Goal: Information Seeking & Learning: Learn about a topic

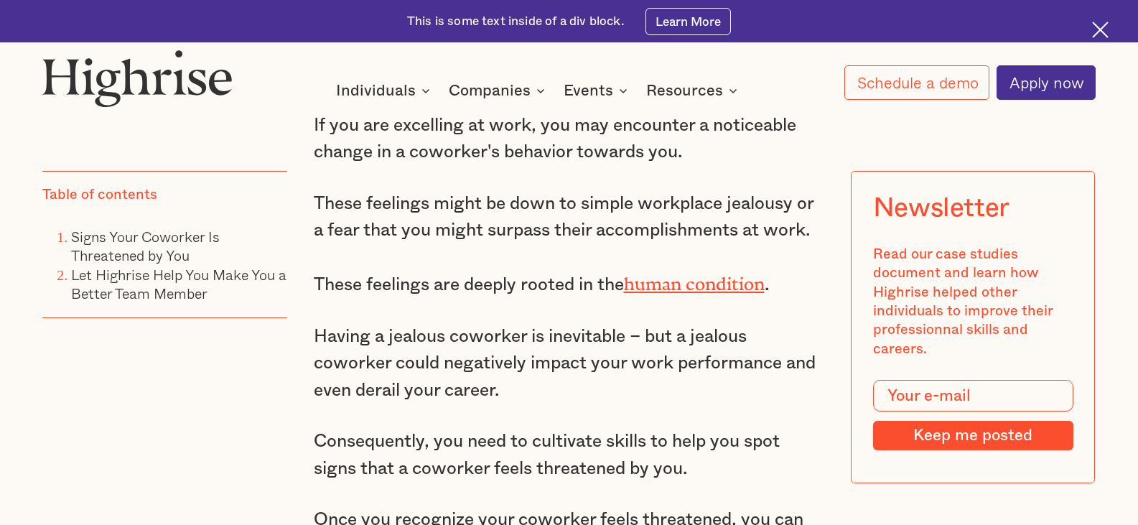
click at [527, 243] on p "These feelings might be down to simple workplace jealousy or a fear that you mi…" at bounding box center [569, 216] width 511 height 53
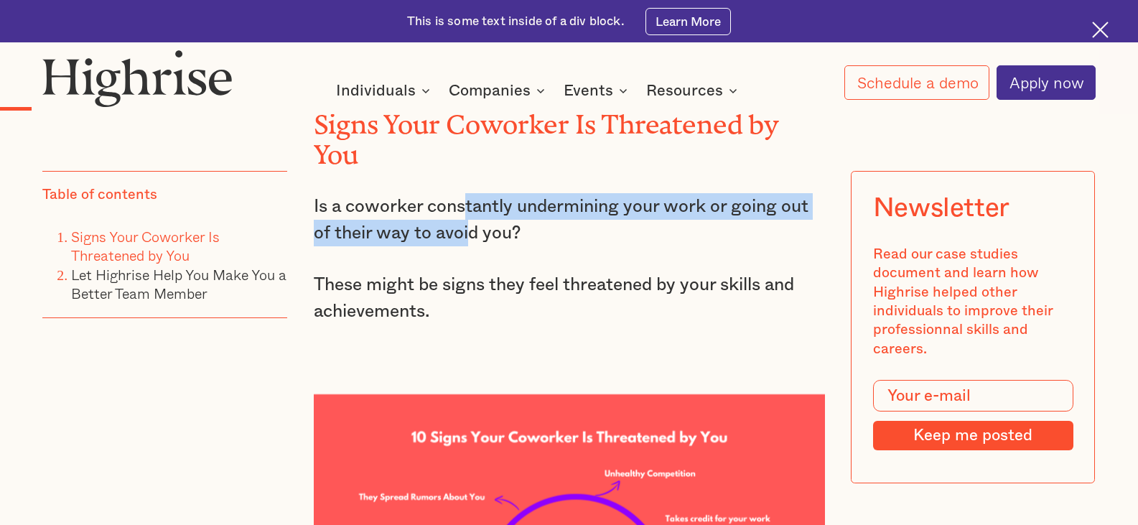
drag, startPoint x: 529, startPoint y: 239, endPoint x: 465, endPoint y: 232, distance: 64.3
click at [465, 232] on p "Is a coworker constantly undermining your work or going out of their way to avo…" at bounding box center [569, 219] width 511 height 53
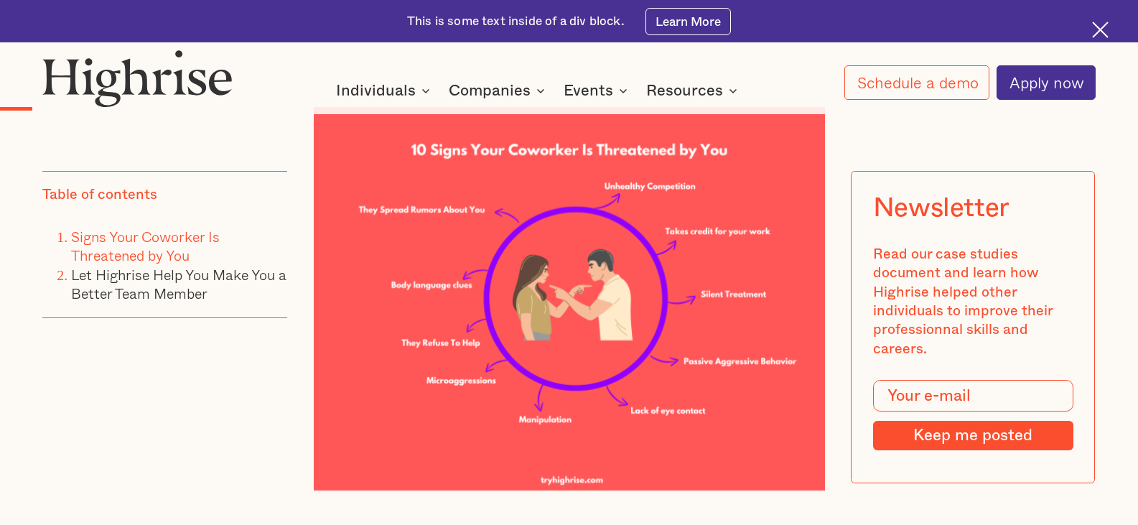
click at [490, 219] on img at bounding box center [569, 298] width 511 height 383
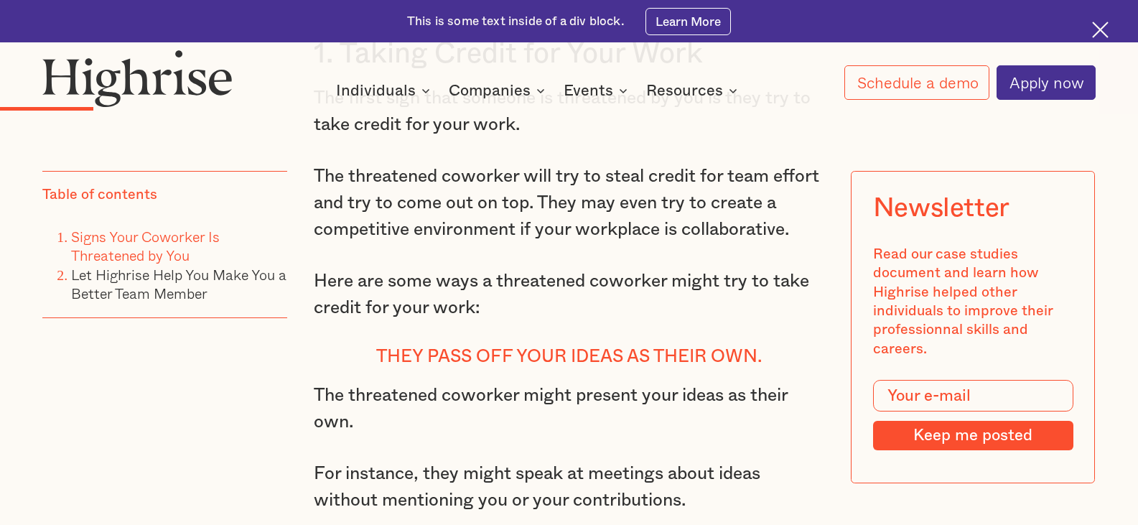
click at [541, 212] on p "The threatened coworker will try to steal credit for team effort and try to com…" at bounding box center [569, 203] width 511 height 80
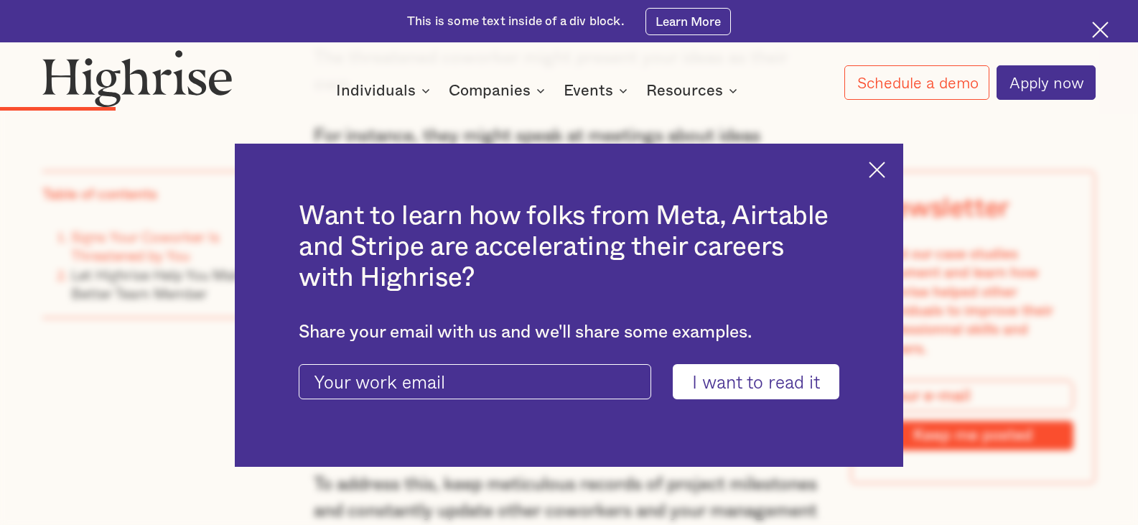
scroll to position [2943, 0]
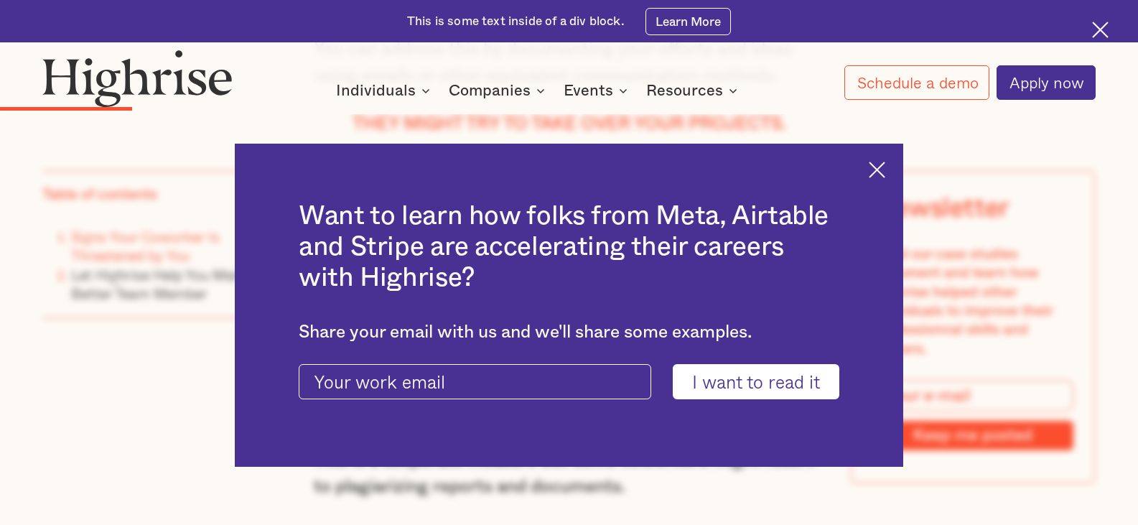
click at [875, 162] on div "Want to learn how folks from Meta, Airtable and Stripe are accelerating their c…" at bounding box center [569, 306] width 668 height 324
click at [885, 167] on img at bounding box center [877, 170] width 17 height 17
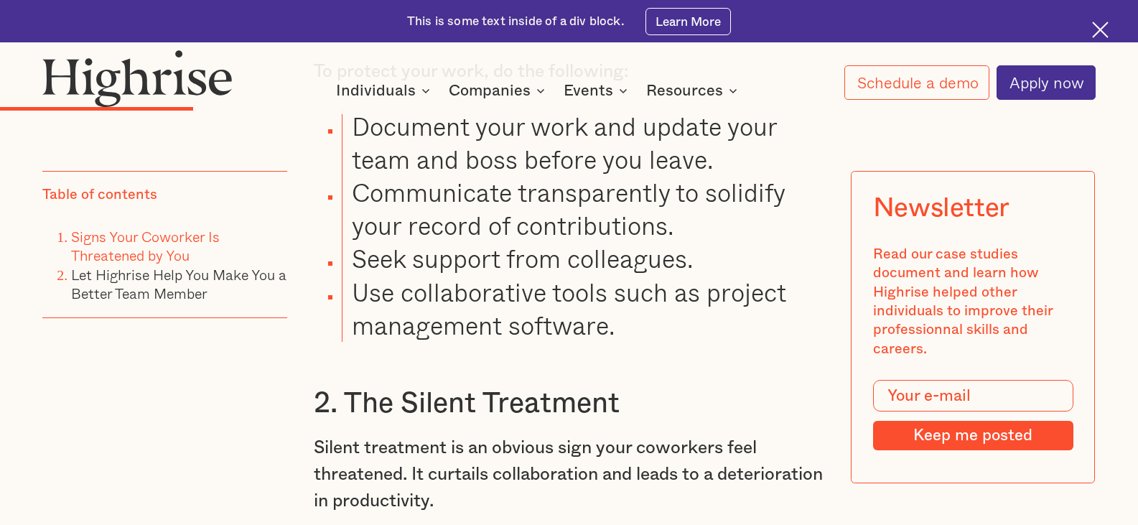
click at [624, 176] on li "Document your work and update your team and boss before you leave." at bounding box center [583, 143] width 482 height 66
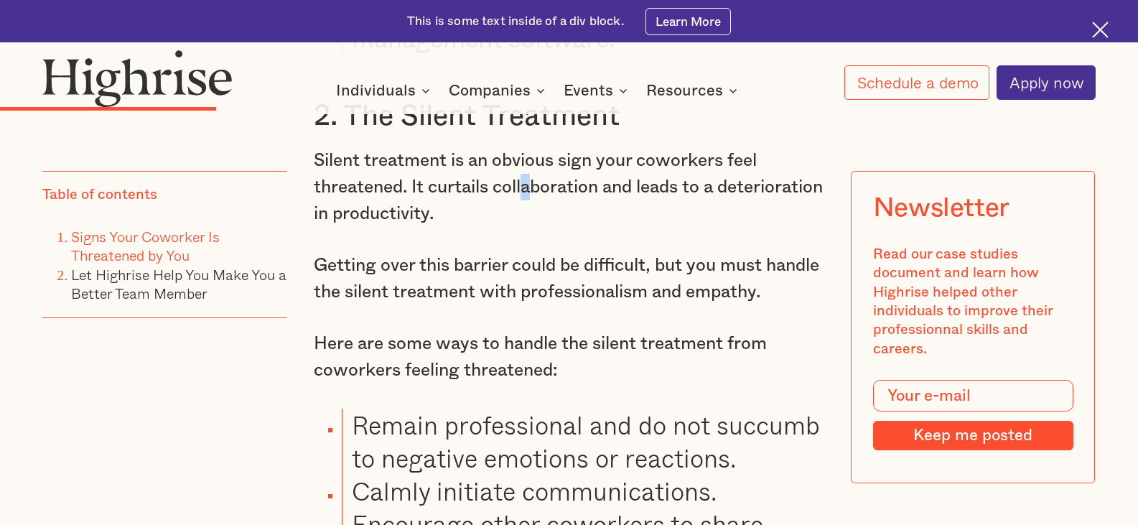
drag, startPoint x: 618, startPoint y: 216, endPoint x: 528, endPoint y: 225, distance: 90.1
click at [528, 225] on p "Silent treatment is an obvious sign your coworkers feel threatened. It curtails…" at bounding box center [569, 187] width 511 height 80
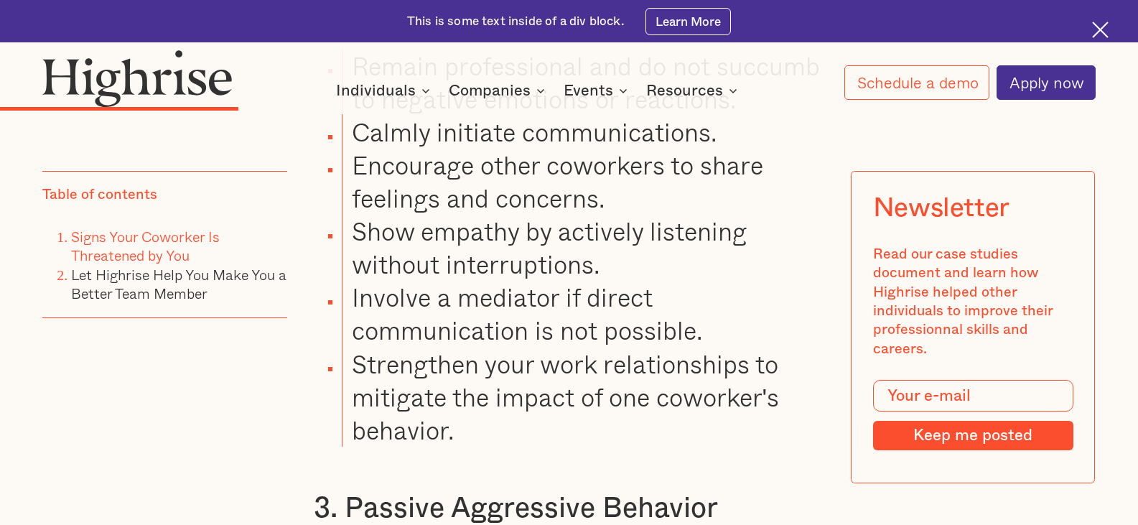
click at [528, 225] on ul "Remain professional and do not succumb to negative emotions or reactions. Calml…" at bounding box center [558, 248] width 533 height 397
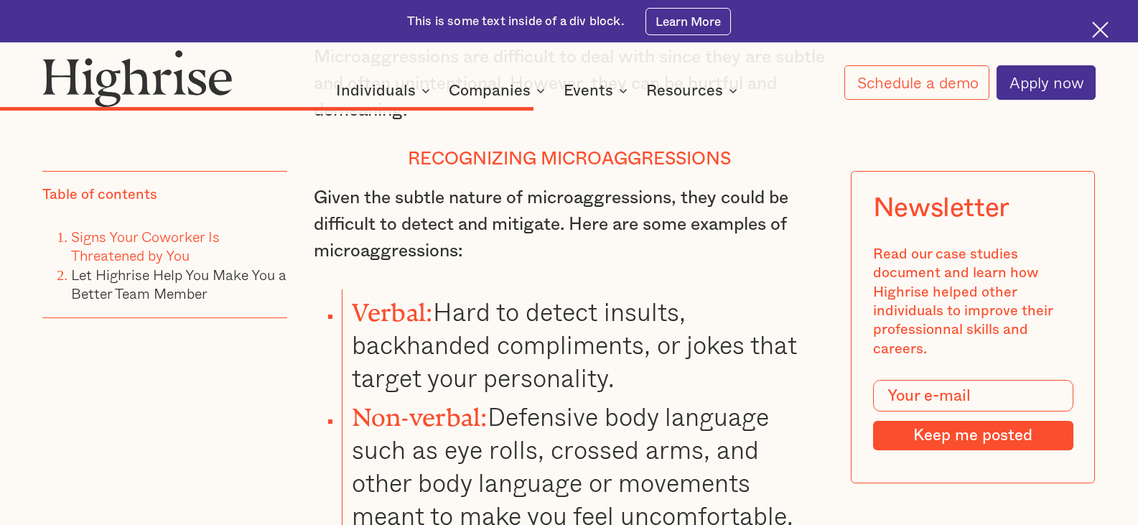
drag, startPoint x: 546, startPoint y: 215, endPoint x: 510, endPoint y: 221, distance: 36.3
click at [510, 170] on h4 "Recognizing Microaggressions" at bounding box center [569, 160] width 511 height 22
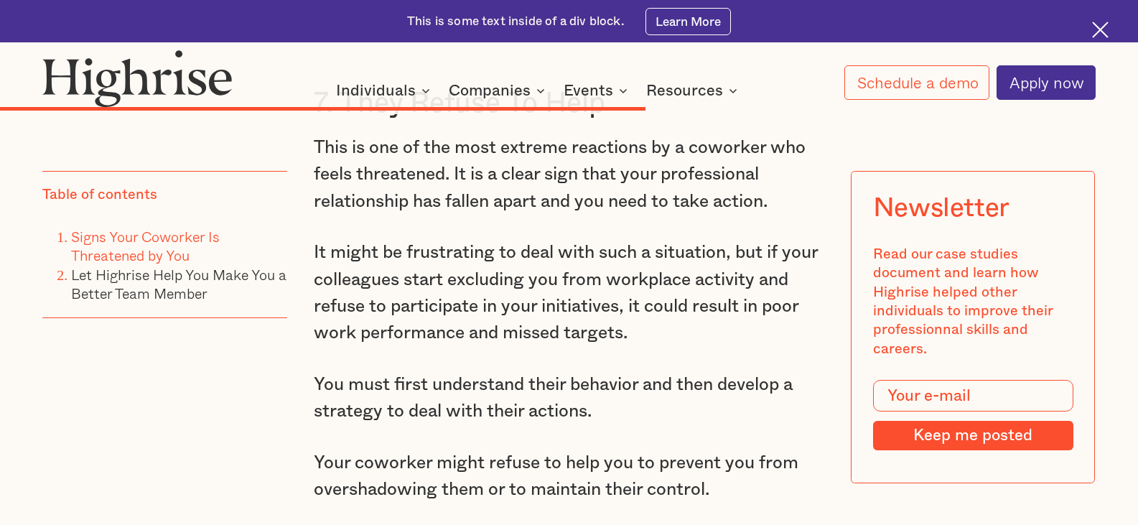
drag, startPoint x: 518, startPoint y: 304, endPoint x: 459, endPoint y: 302, distance: 59.6
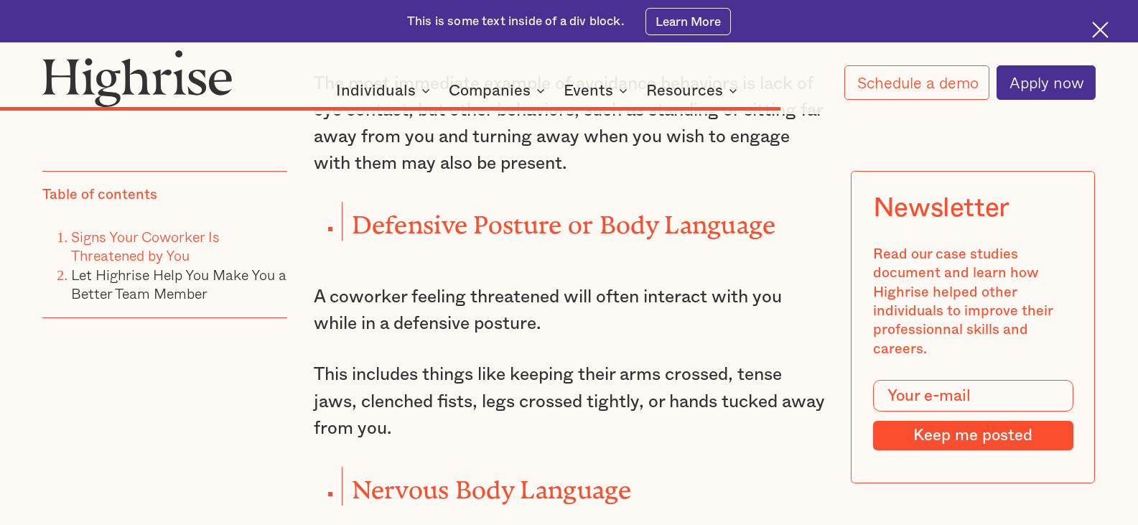
scroll to position [11055, 0]
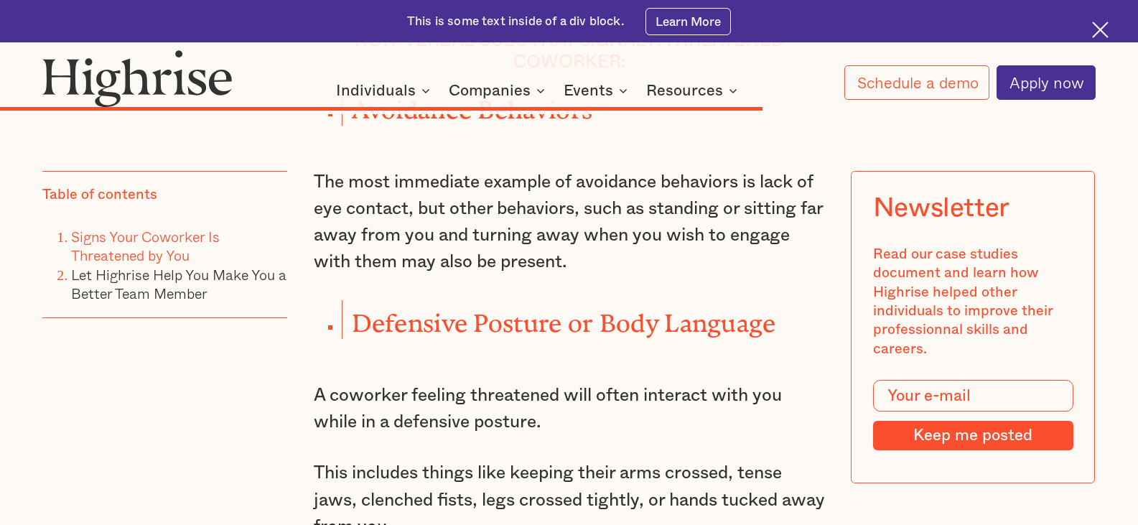
drag, startPoint x: 475, startPoint y: 368, endPoint x: 360, endPoint y: 405, distance: 120.1
click at [363, 324] on strong "Defensive Posture or Body Language" at bounding box center [564, 317] width 424 height 16
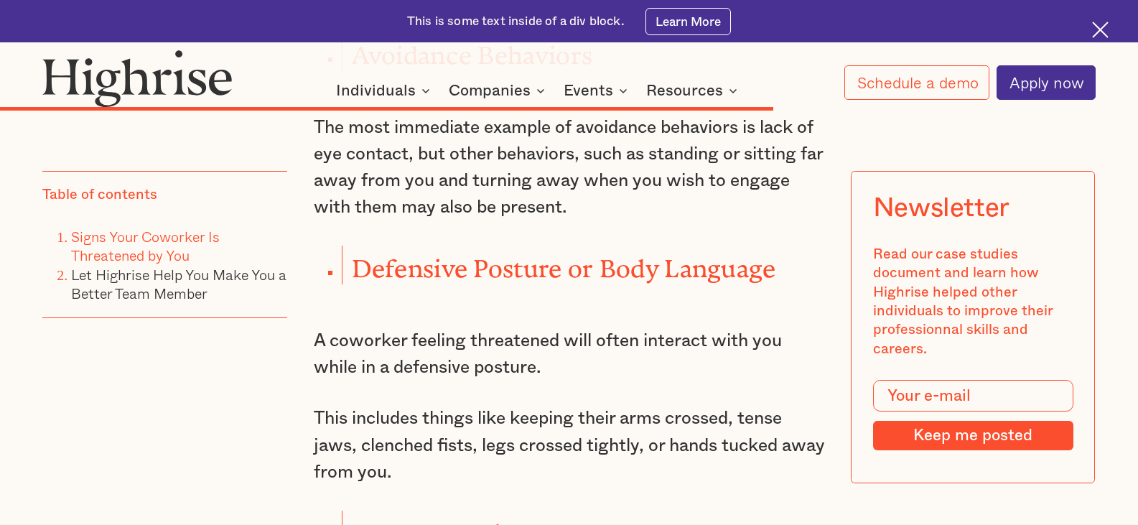
scroll to position [11199, 0]
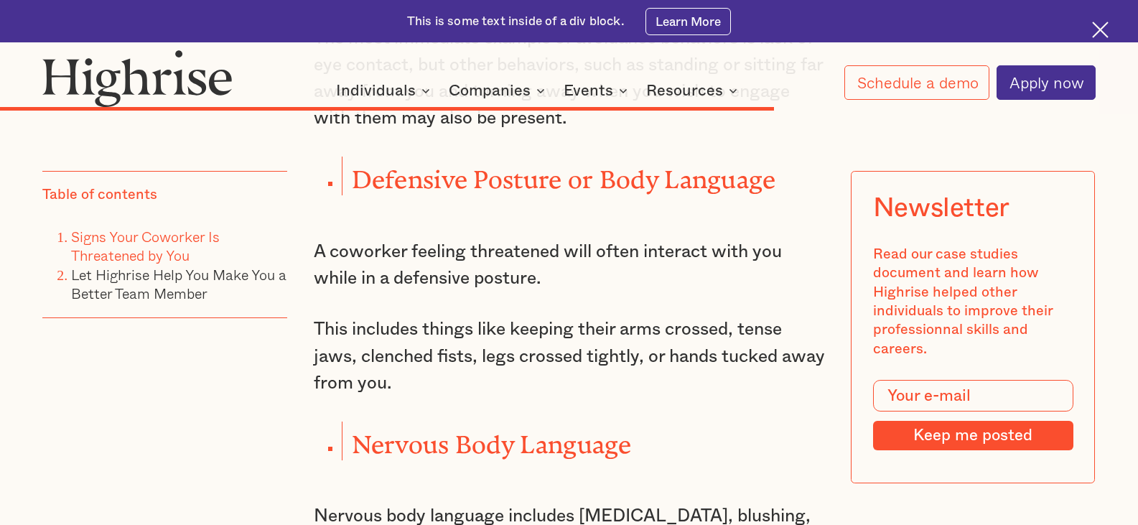
drag, startPoint x: 492, startPoint y: 383, endPoint x: 436, endPoint y: 375, distance: 55.8
drag, startPoint x: 464, startPoint y: 375, endPoint x: 441, endPoint y: 385, distance: 25.4
drag, startPoint x: 441, startPoint y: 385, endPoint x: 380, endPoint y: 406, distance: 65.2
click at [380, 396] on p "This includes things like keeping their arms crossed, tense jaws, clenched fist…" at bounding box center [569, 356] width 511 height 80
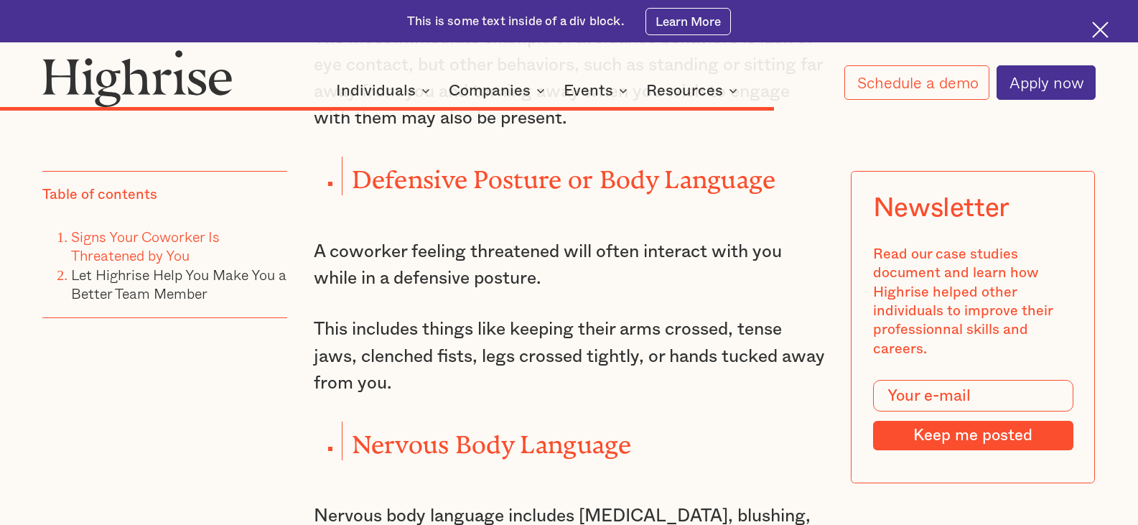
drag, startPoint x: 501, startPoint y: 443, endPoint x: 424, endPoint y: 450, distance: 77.9
click at [424, 396] on p "This includes things like keeping their arms crossed, tense jaws, clenched fist…" at bounding box center [569, 356] width 511 height 80
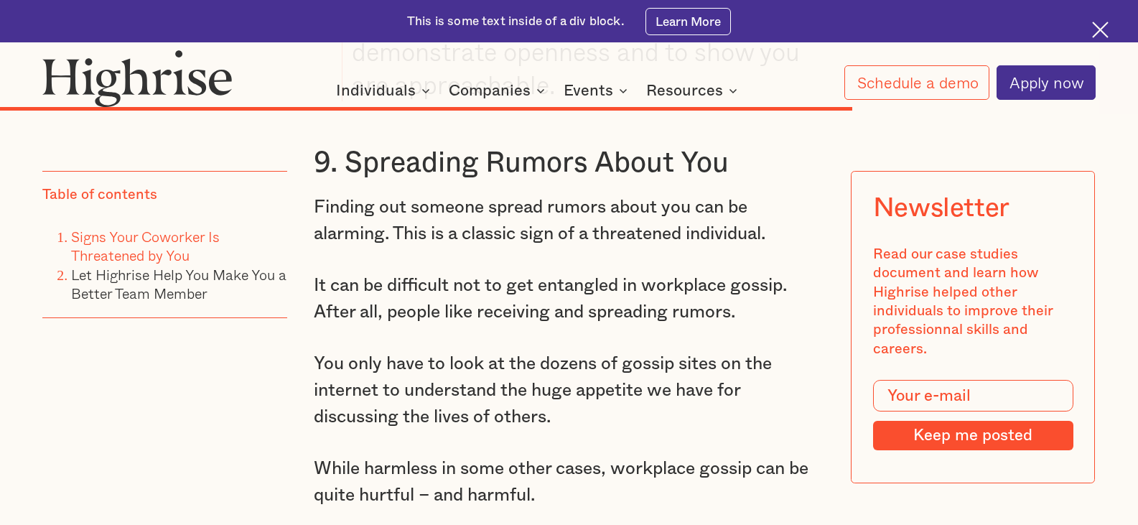
drag, startPoint x: 521, startPoint y: 370, endPoint x: 457, endPoint y: 373, distance: 63.9
click at [457, 325] on p "It can be difficult not to get entangled in workplace gossip. After all, people…" at bounding box center [569, 298] width 511 height 53
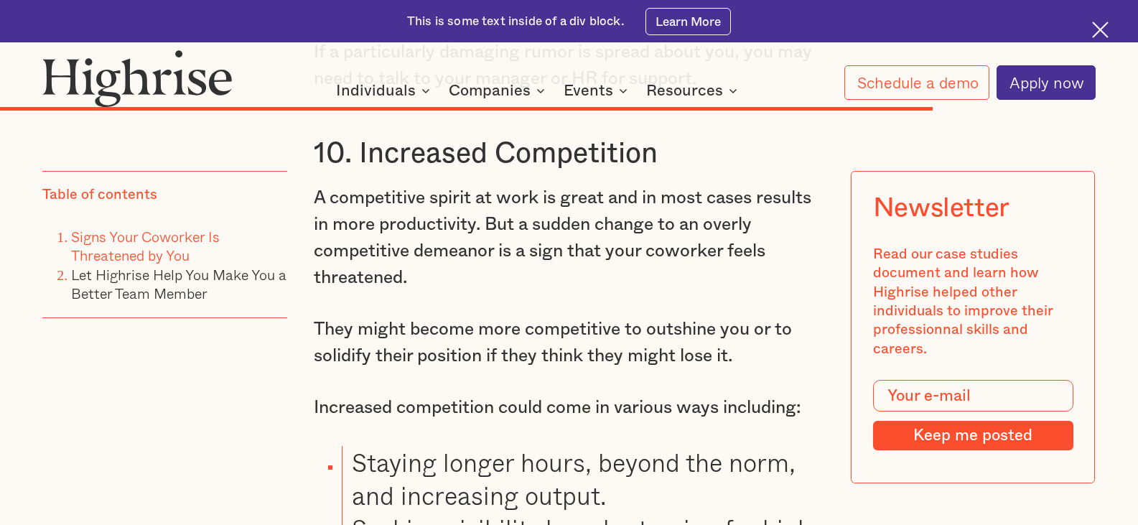
scroll to position [13280, 0]
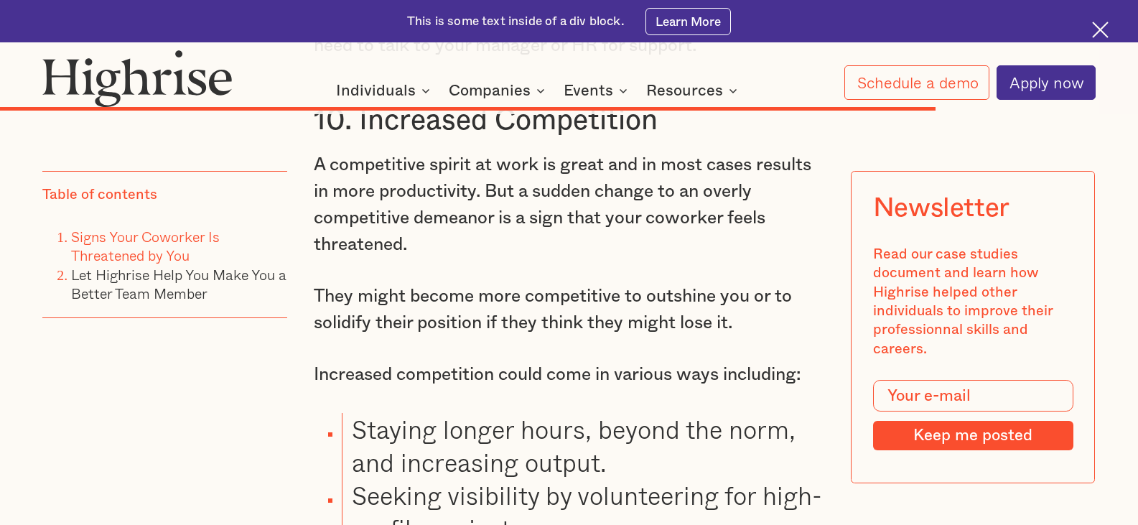
drag, startPoint x: 534, startPoint y: 318, endPoint x: 523, endPoint y: 319, distance: 10.8
drag, startPoint x: 523, startPoint y: 319, endPoint x: 470, endPoint y: 322, distance: 53.2
click at [470, 258] on p "A competitive spirit at work is great and in most cases results in more product…" at bounding box center [569, 204] width 511 height 107
drag, startPoint x: 594, startPoint y: 324, endPoint x: 584, endPoint y: 325, distance: 10.8
drag, startPoint x: 584, startPoint y: 325, endPoint x: 458, endPoint y: 342, distance: 126.8
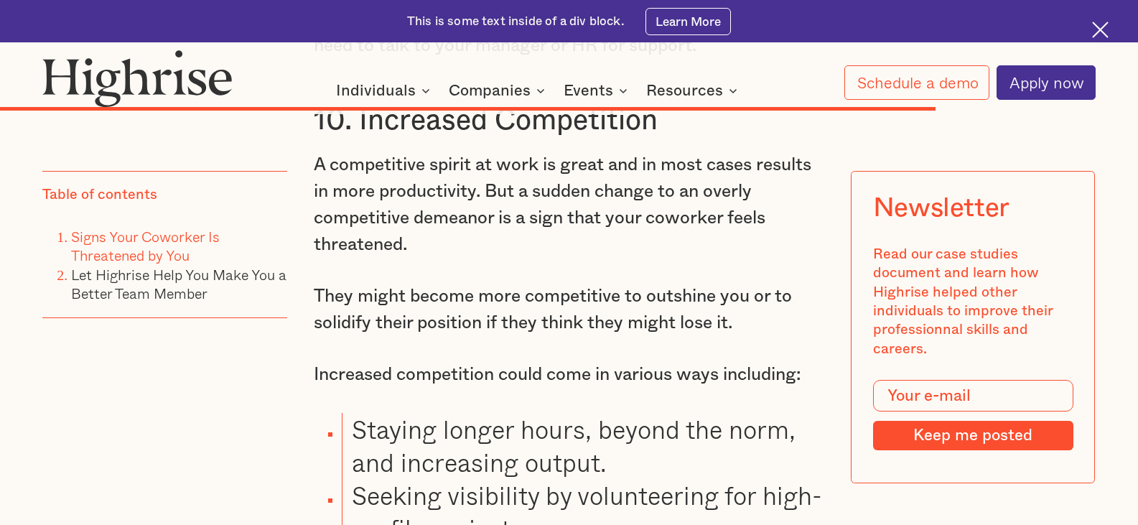
click at [458, 258] on p "A competitive spirit at work is great and in most cases results in more product…" at bounding box center [569, 204] width 511 height 107
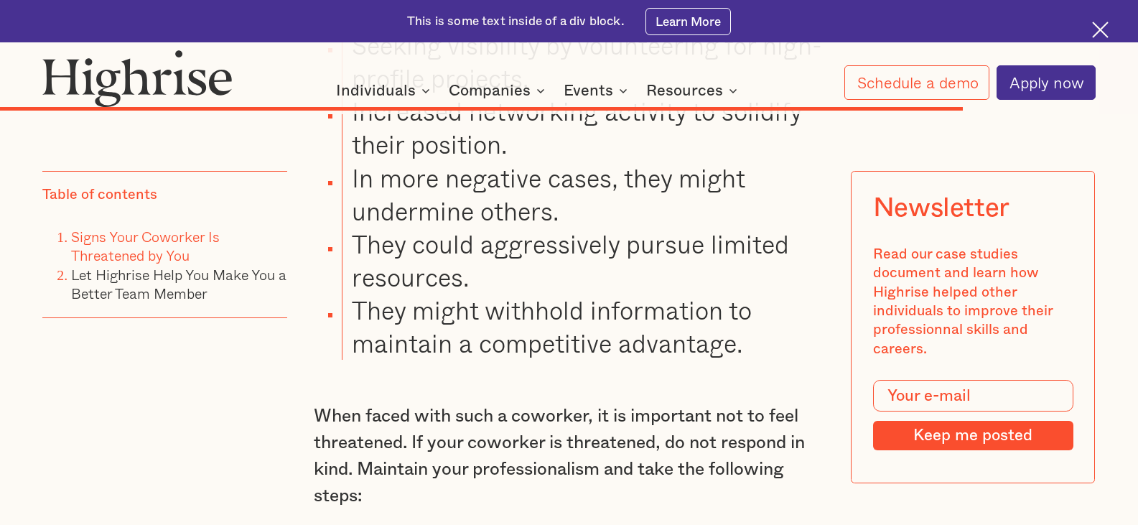
scroll to position [13783, 0]
